Goal: Transaction & Acquisition: Purchase product/service

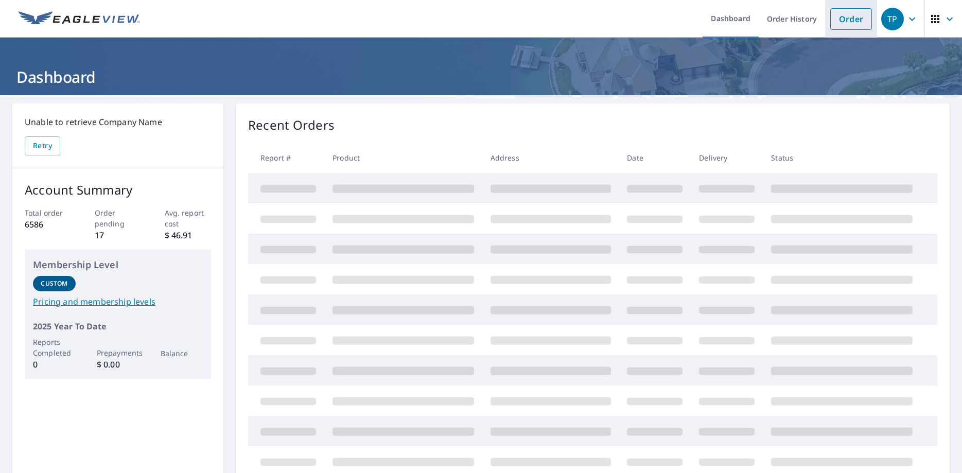
click at [842, 19] on link "Order" at bounding box center [851, 19] width 42 height 22
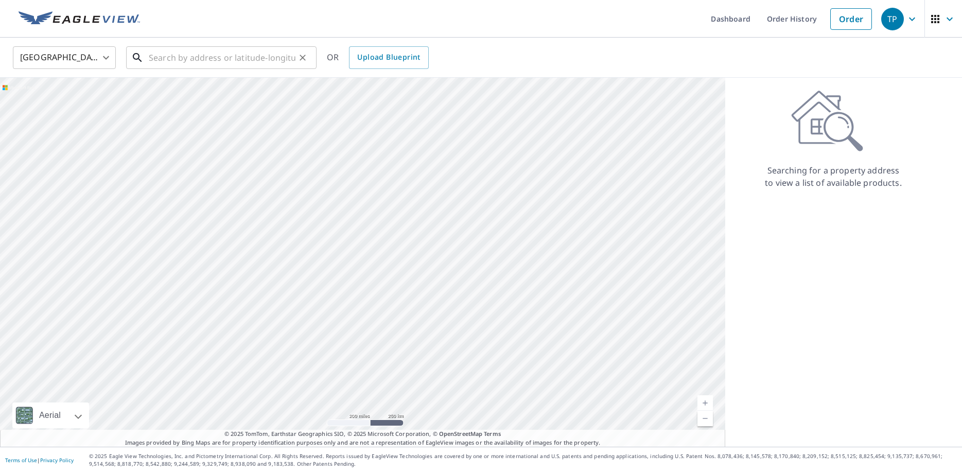
click at [221, 50] on input "text" at bounding box center [222, 57] width 147 height 29
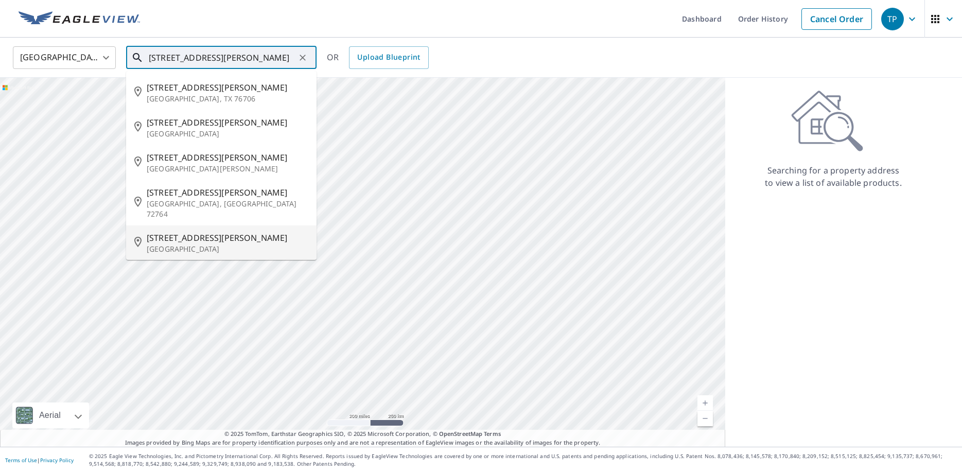
click at [186, 244] on p "[GEOGRAPHIC_DATA]" at bounding box center [228, 249] width 162 height 10
type input "[STREET_ADDRESS][PERSON_NAME]"
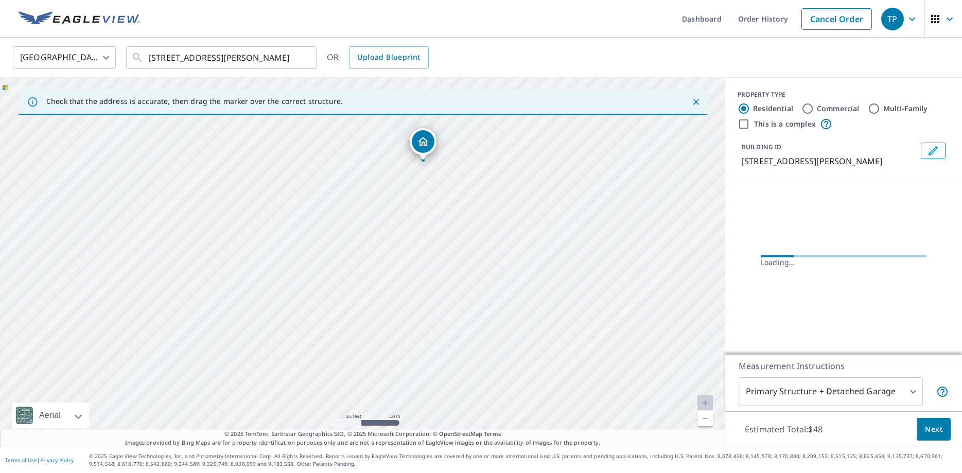
drag, startPoint x: 462, startPoint y: 215, endPoint x: 441, endPoint y: 292, distance: 80.5
click at [416, 389] on div "[STREET_ADDRESS][PERSON_NAME]" at bounding box center [362, 262] width 725 height 369
drag, startPoint x: 454, startPoint y: 260, endPoint x: 423, endPoint y: 361, distance: 106.1
click at [423, 361] on div "[STREET_ADDRESS][PERSON_NAME]" at bounding box center [362, 262] width 725 height 369
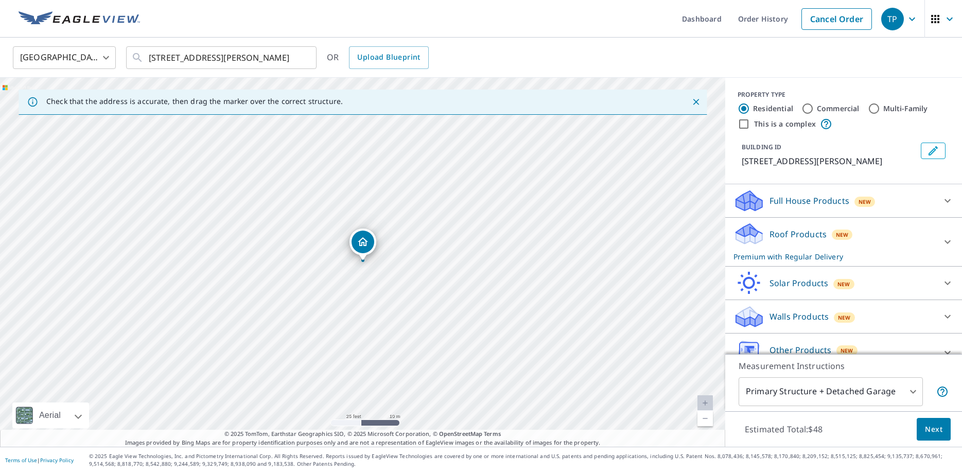
click at [940, 155] on button "Edit building 1" at bounding box center [933, 151] width 25 height 16
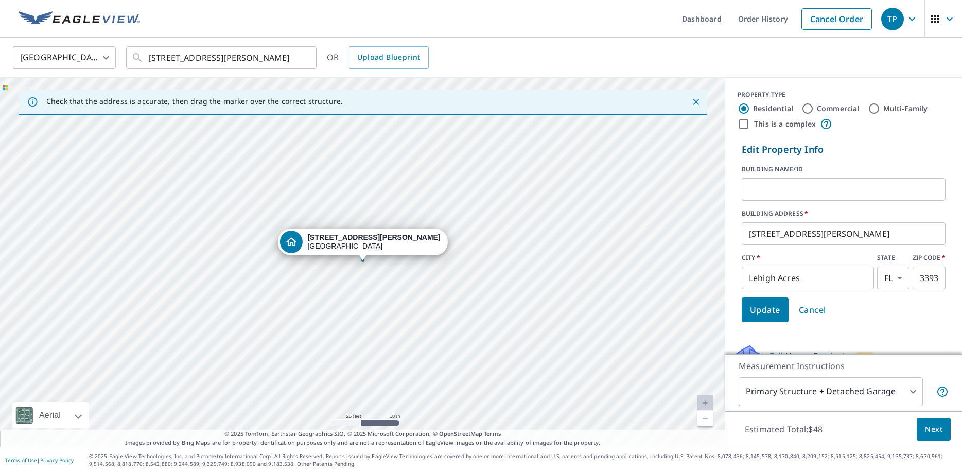
click at [804, 194] on input "text" at bounding box center [844, 189] width 204 height 29
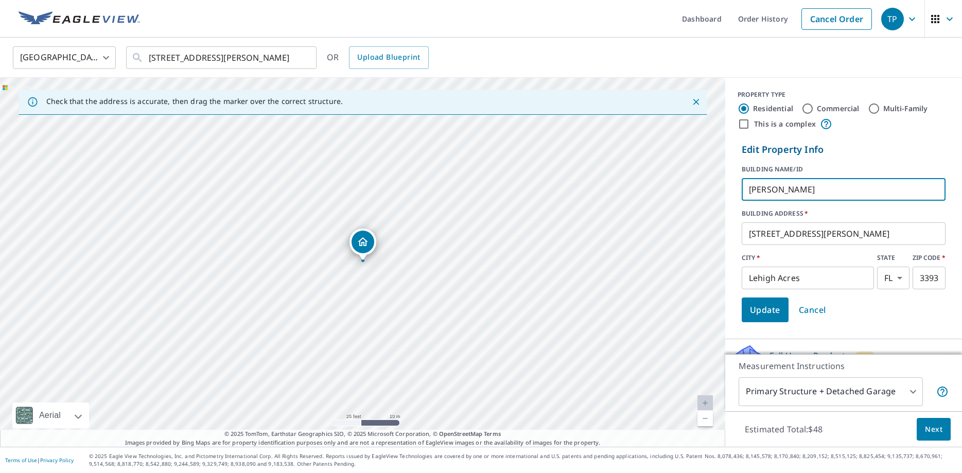
type input "[PERSON_NAME]"
click at [764, 315] on span "Update" at bounding box center [765, 310] width 30 height 14
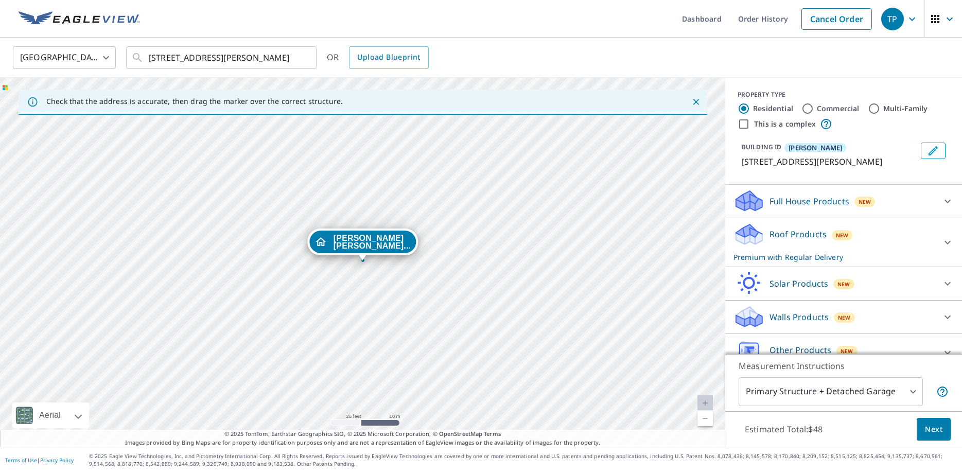
click at [885, 240] on div "Roof Products New Premium with Regular Delivery" at bounding box center [834, 242] width 202 height 40
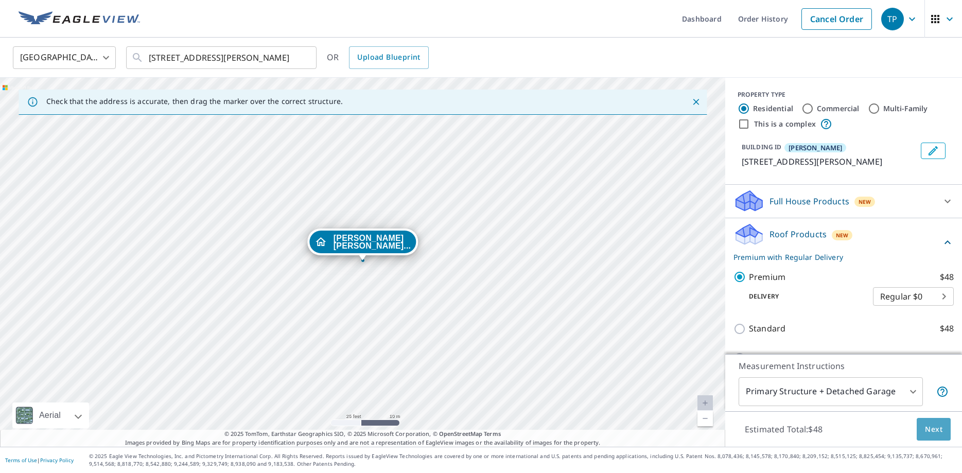
click at [936, 425] on span "Next" at bounding box center [933, 429] width 17 height 13
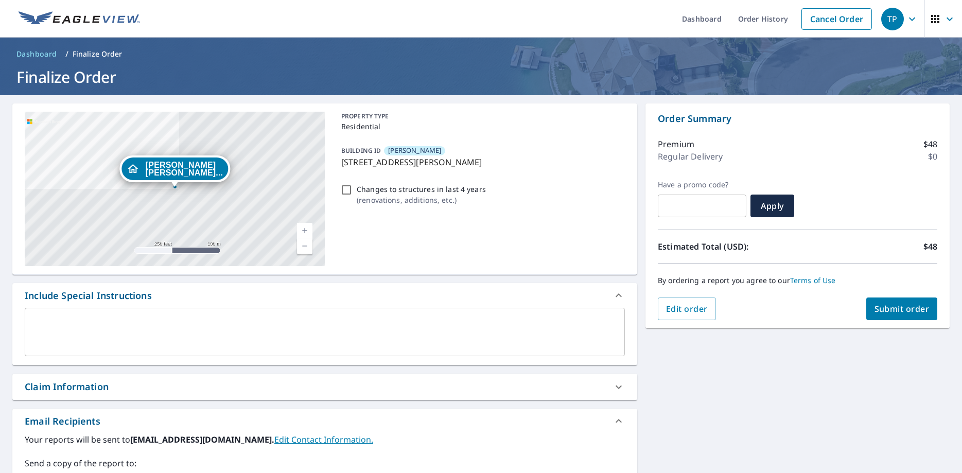
scroll to position [136, 0]
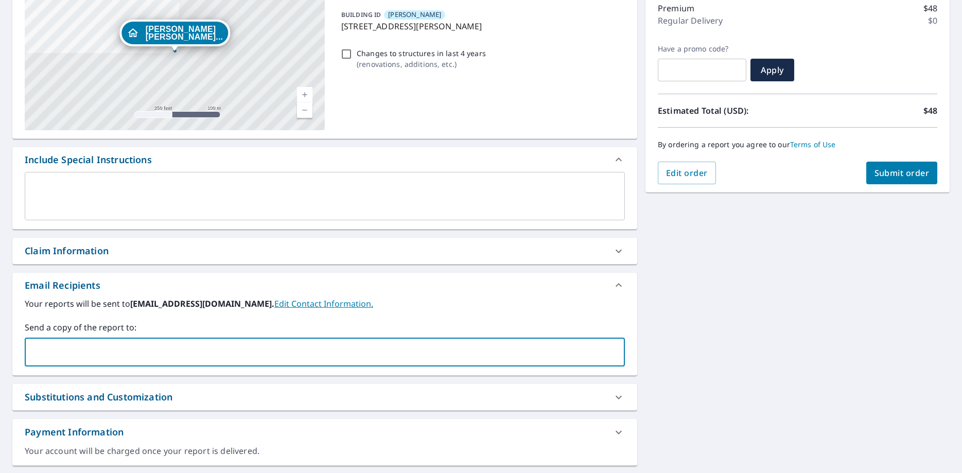
click at [108, 358] on input "text" at bounding box center [316, 352] width 575 height 20
type input "[EMAIL_ADDRESS][DOMAIN_NAME]"
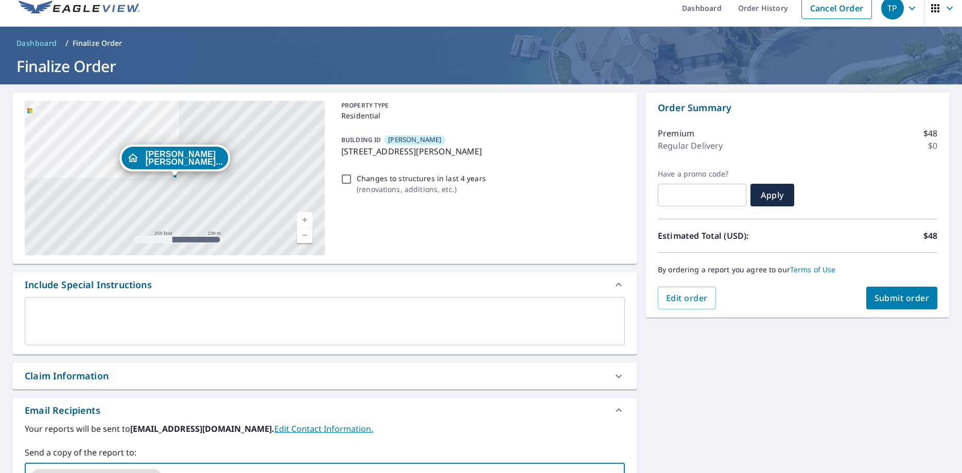
scroll to position [0, 0]
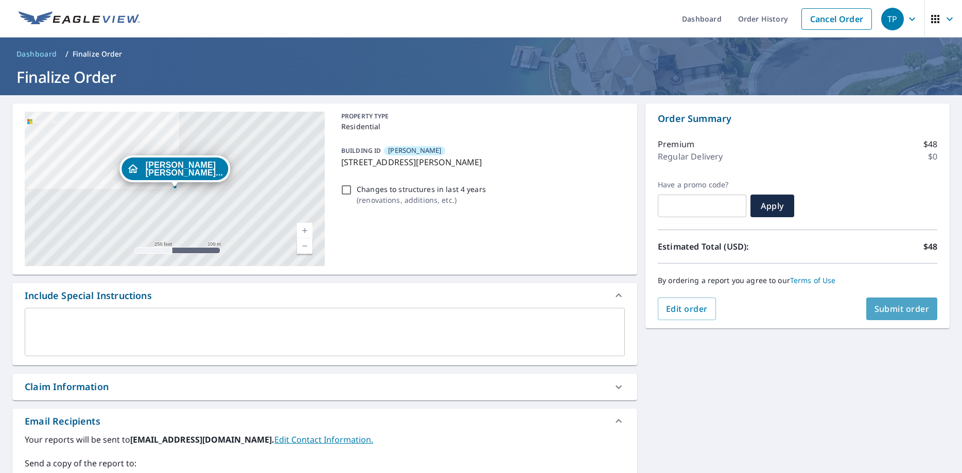
click at [886, 306] on span "Submit order" at bounding box center [901, 308] width 55 height 11
checkbox input "true"
